Goal: Find specific page/section

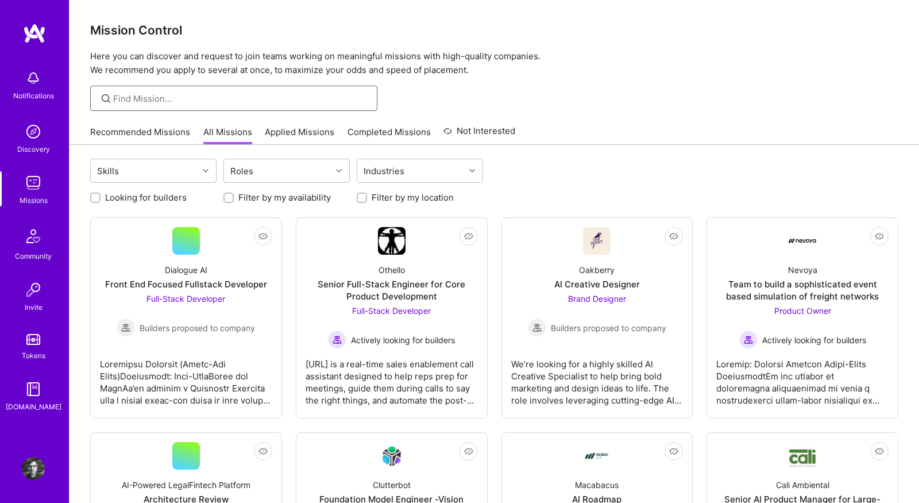
click at [317, 101] on input at bounding box center [241, 99] width 256 height 12
click at [483, 104] on div at bounding box center [495, 98] width 850 height 25
